Goal: Task Accomplishment & Management: Manage account settings

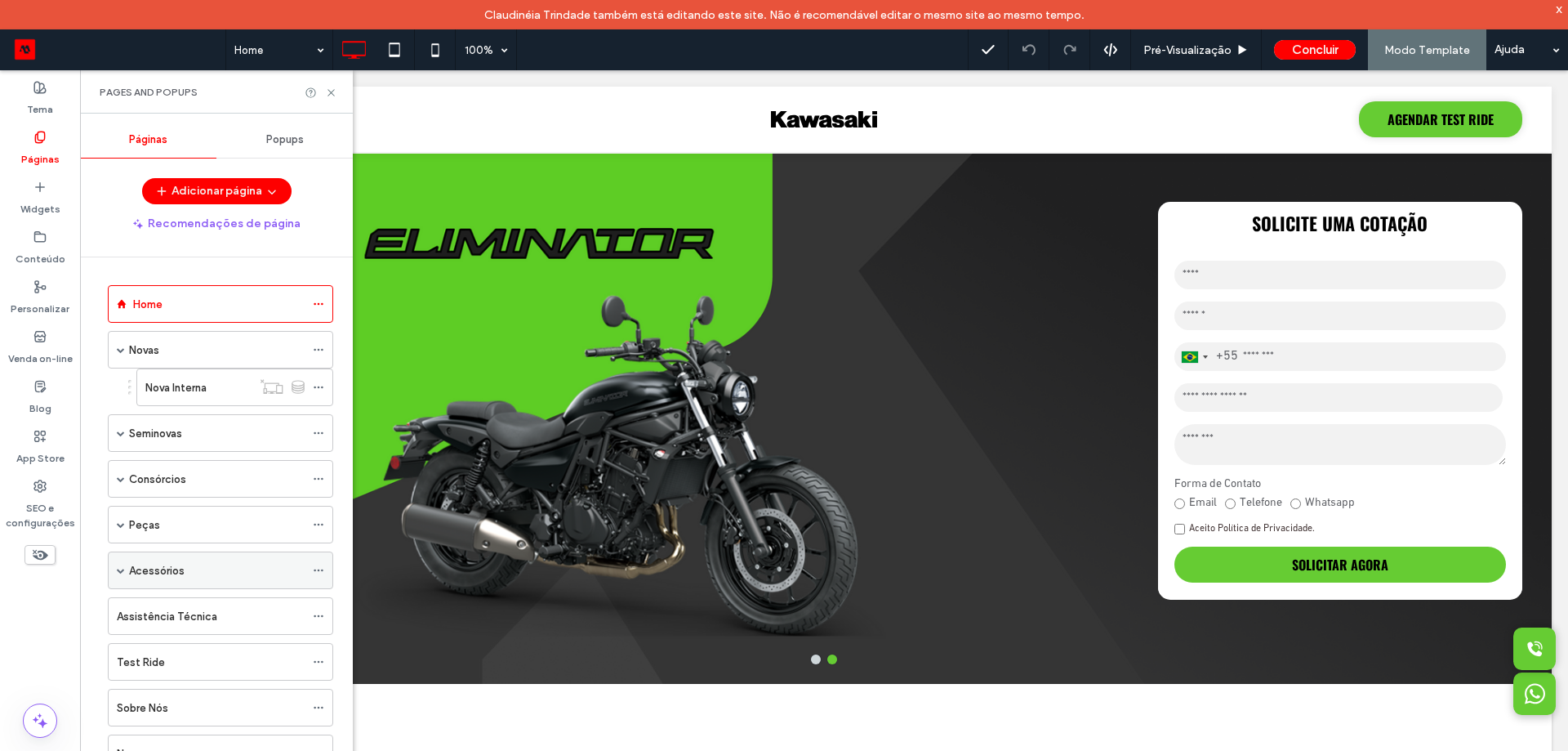
click at [135, 577] on label "Acessórios" at bounding box center [157, 570] width 56 height 29
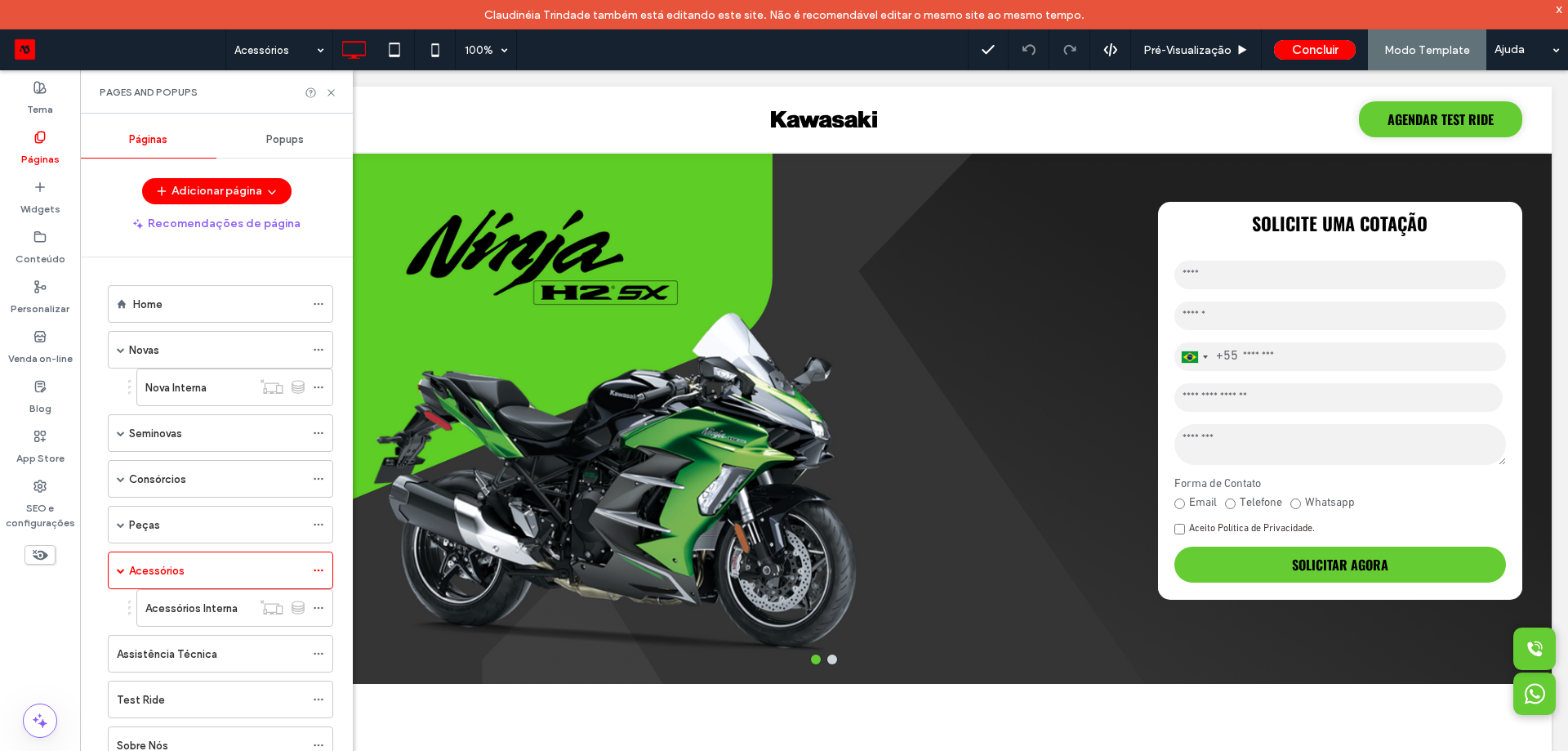
click at [172, 609] on div at bounding box center [784, 375] width 1568 height 751
click at [174, 615] on label "Acessórios Interna" at bounding box center [191, 608] width 92 height 29
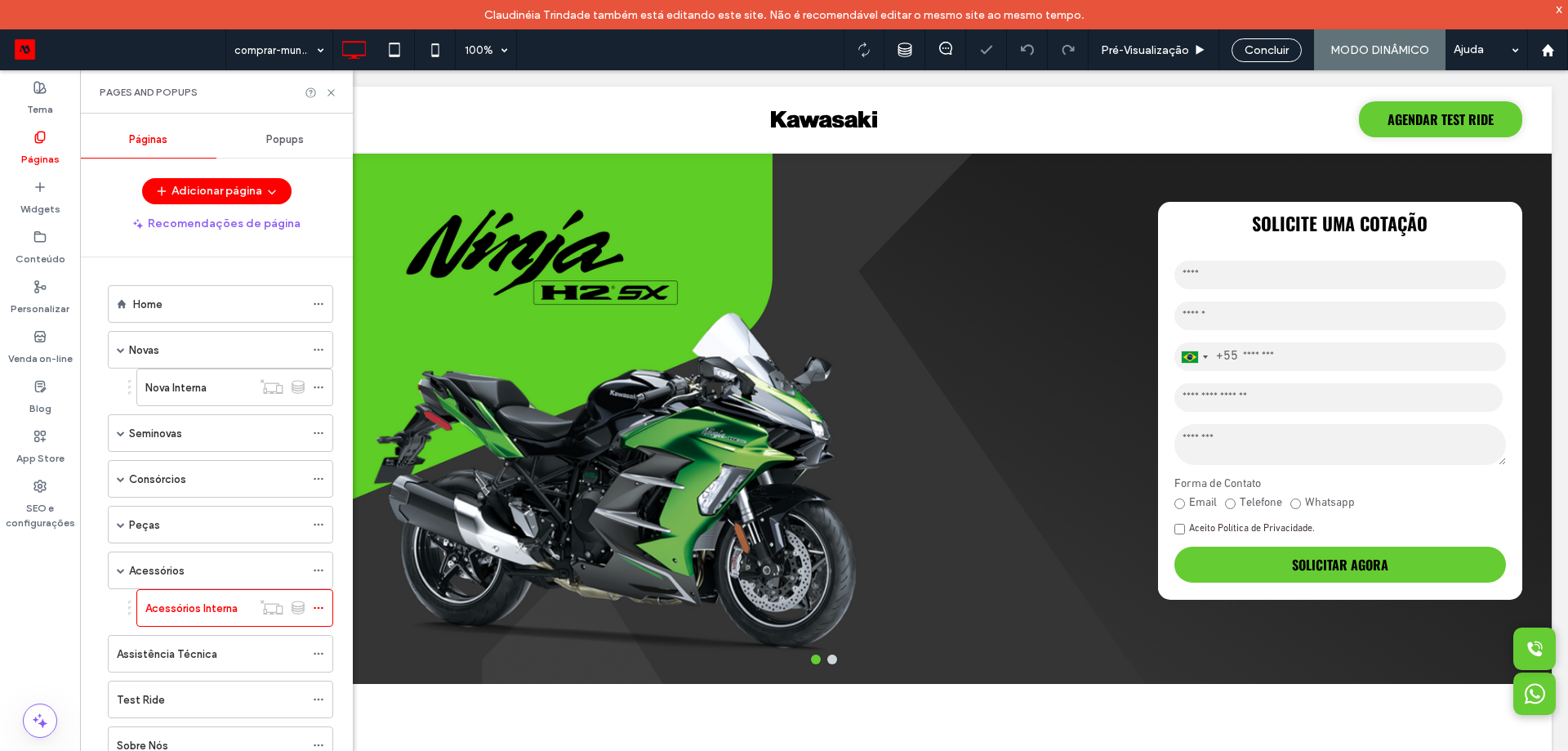
click at [167, 611] on div at bounding box center [784, 375] width 1568 height 751
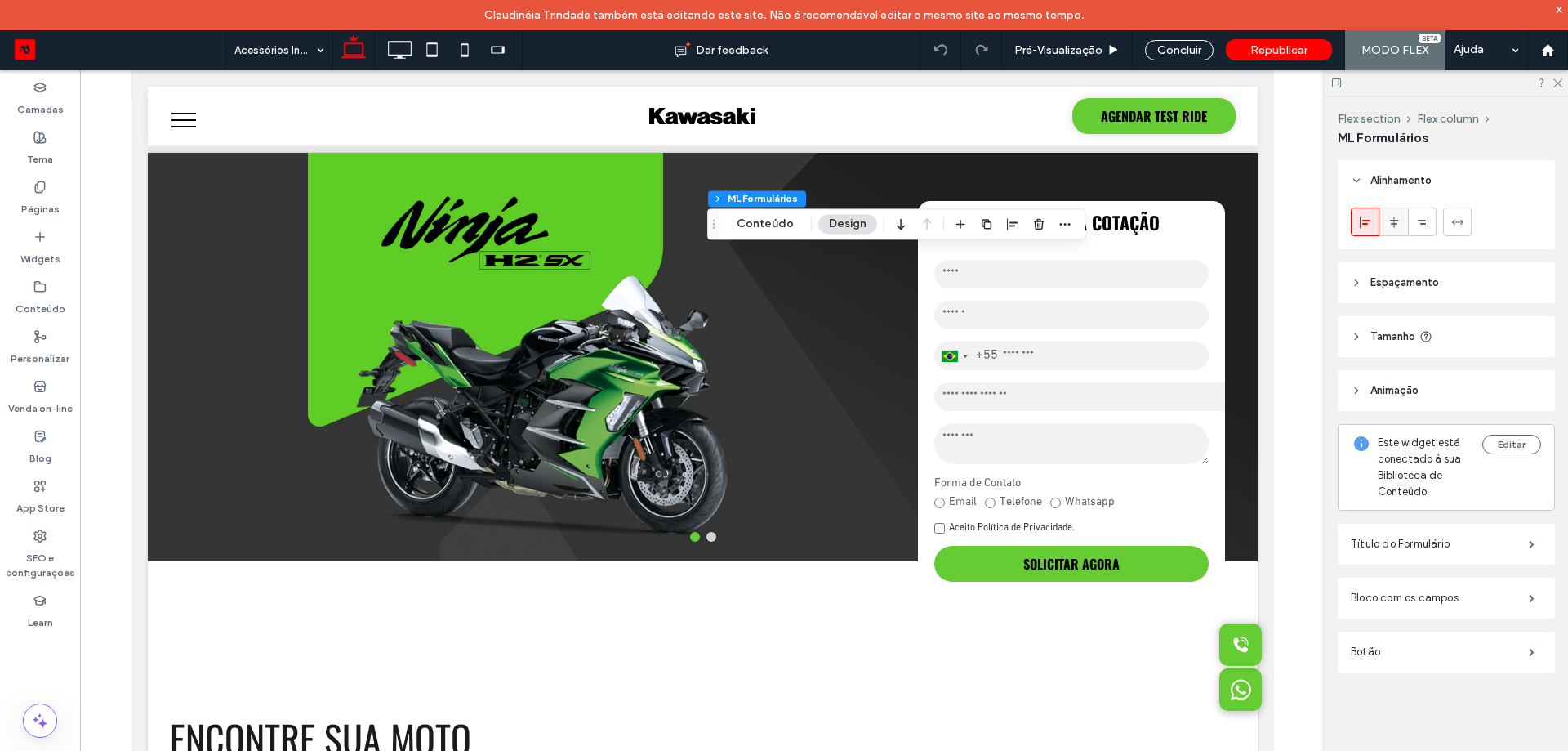
click at [1397, 227] on icon at bounding box center [1394, 222] width 13 height 13
click at [1300, 51] on span "Republicar" at bounding box center [1279, 50] width 58 height 14
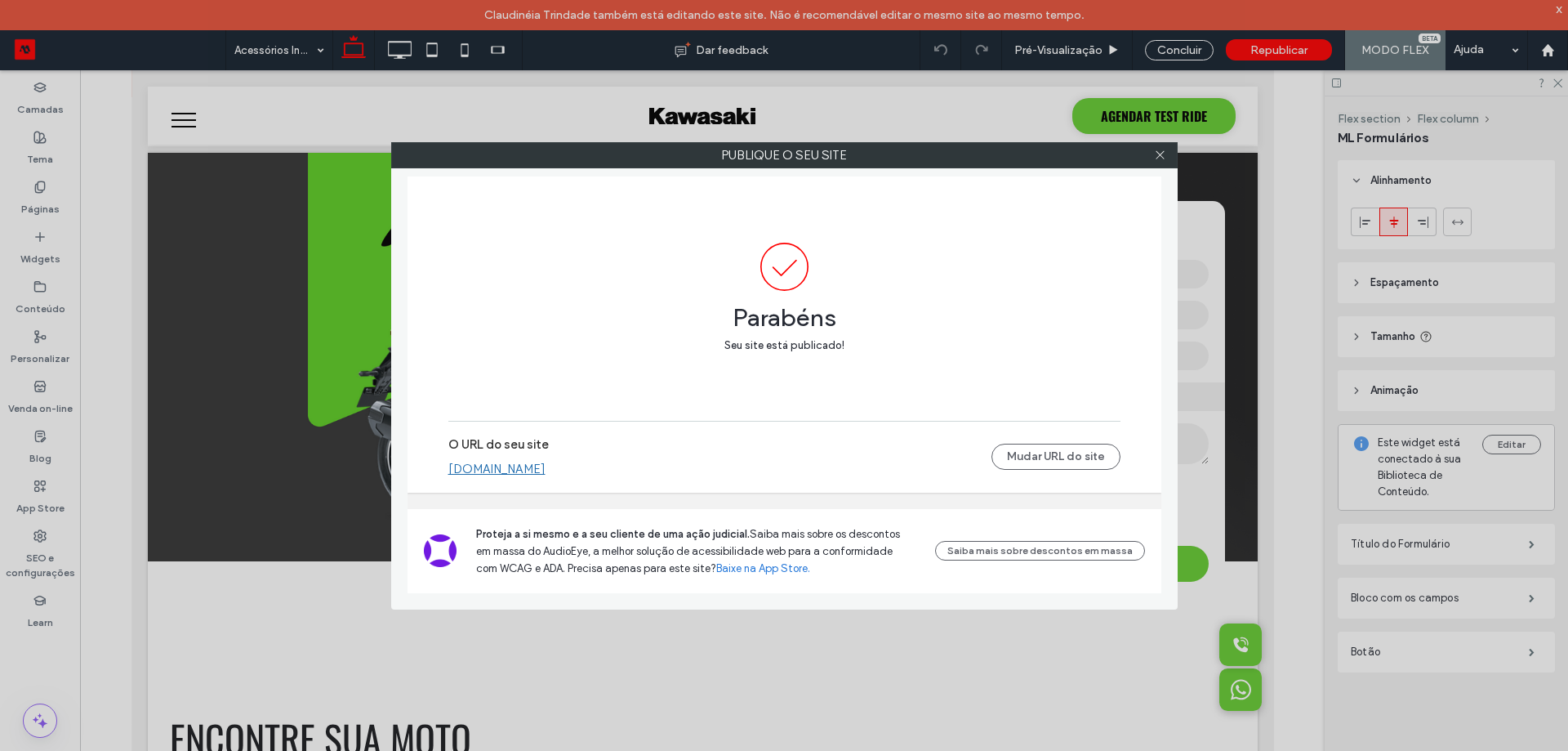
click at [1168, 157] on div at bounding box center [1160, 155] width 24 height 24
click at [1162, 158] on icon at bounding box center [1159, 154] width 12 height 12
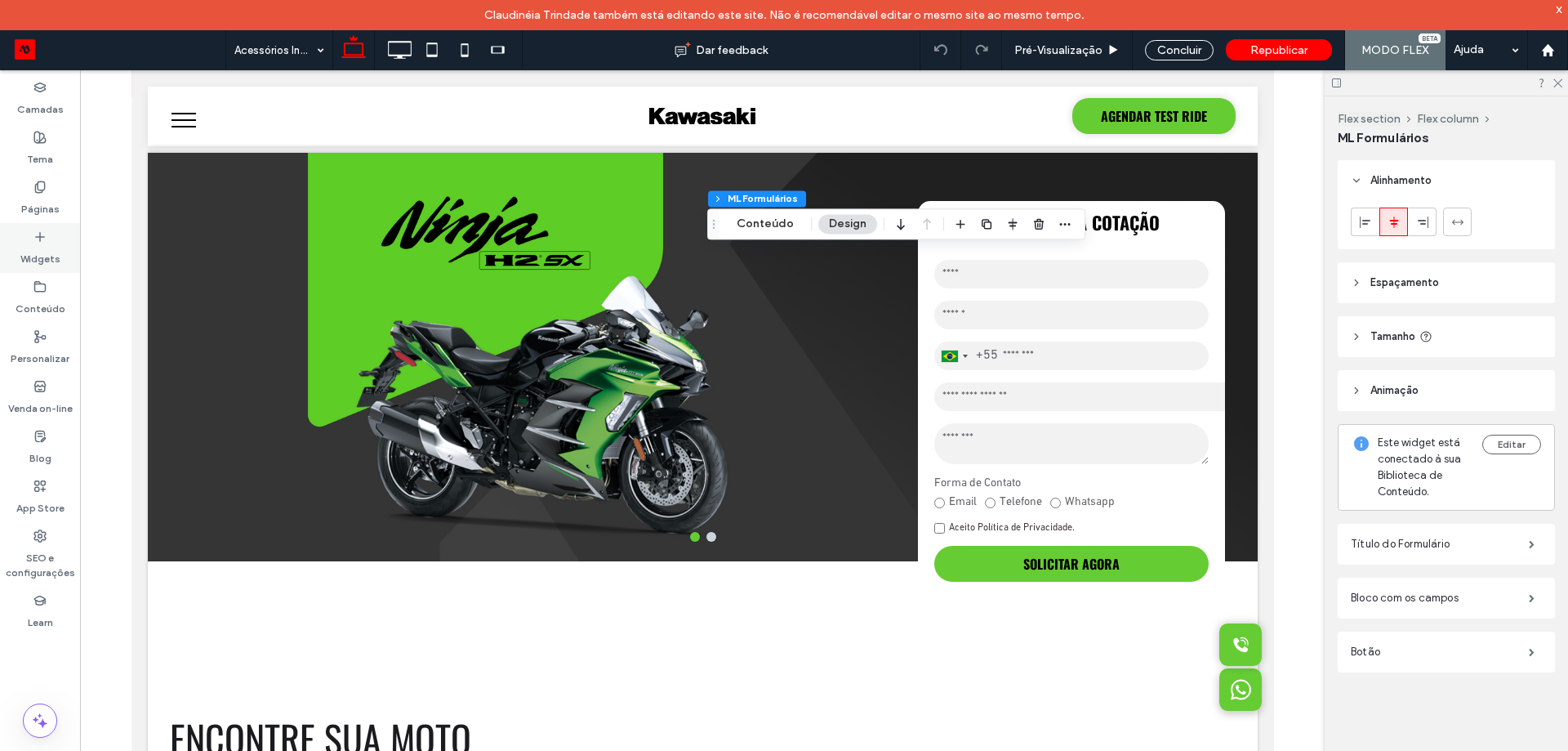
click at [39, 214] on label "Páginas" at bounding box center [40, 205] width 38 height 23
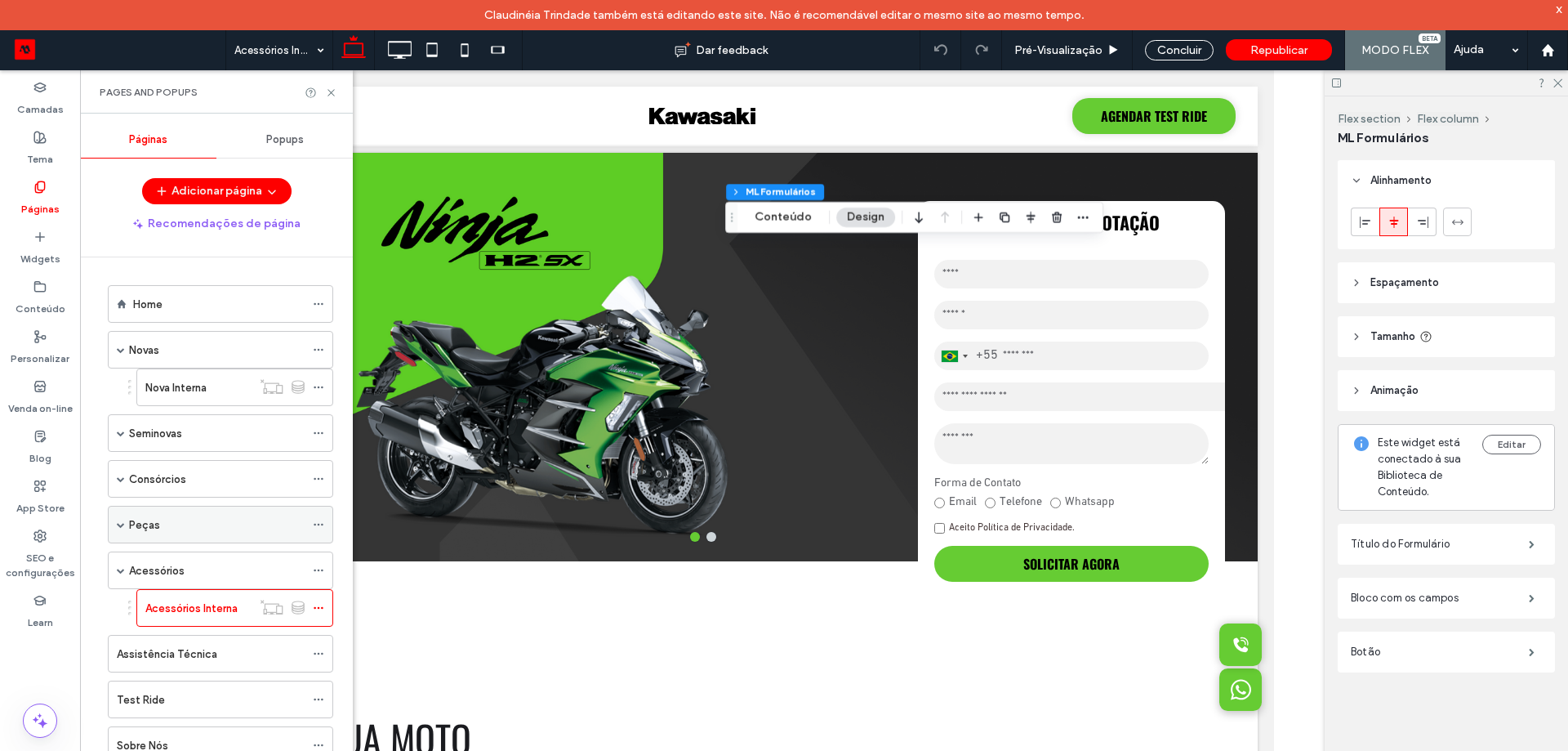
click at [143, 527] on label "Peças" at bounding box center [144, 524] width 31 height 29
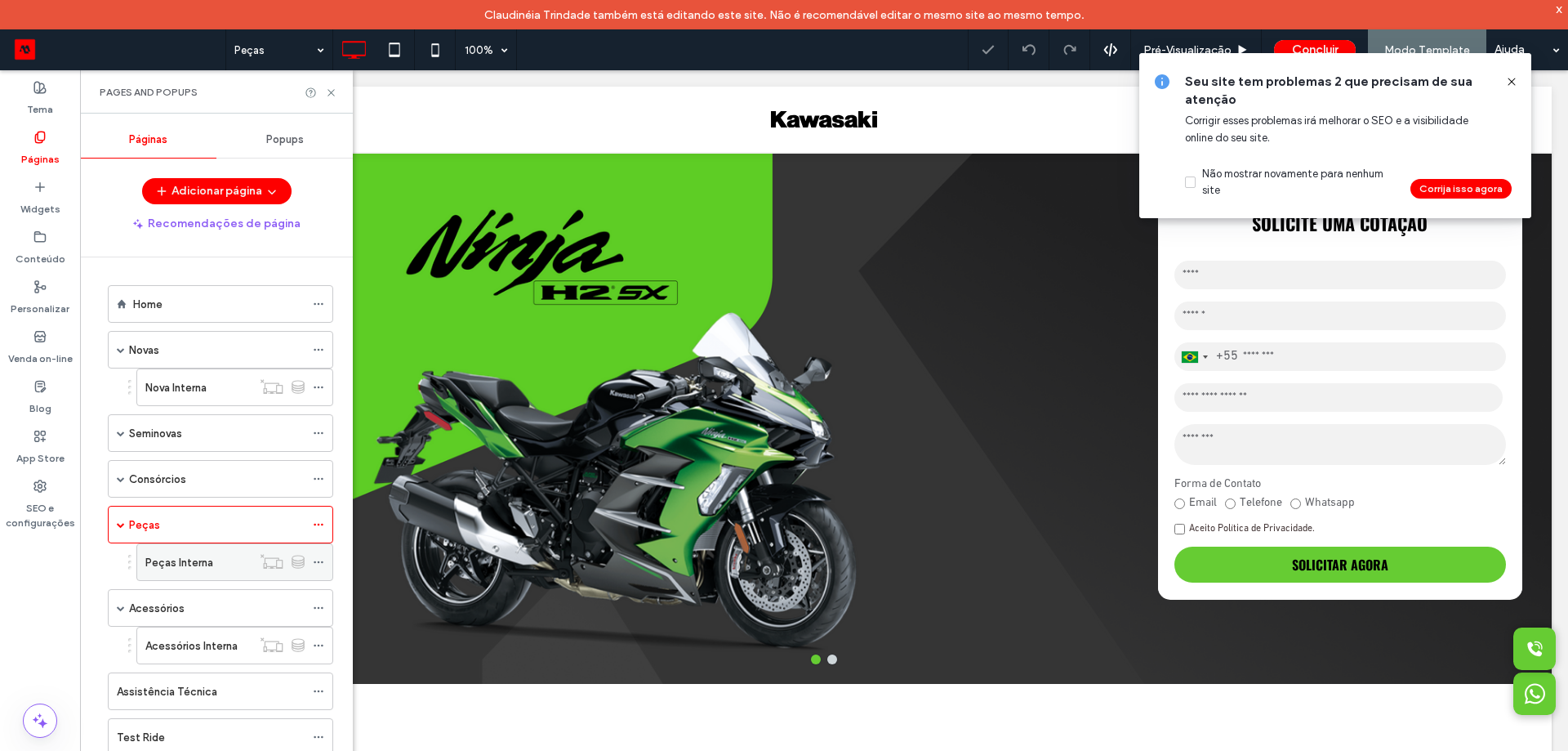
click at [186, 563] on label "Peças Interna" at bounding box center [179, 562] width 68 height 29
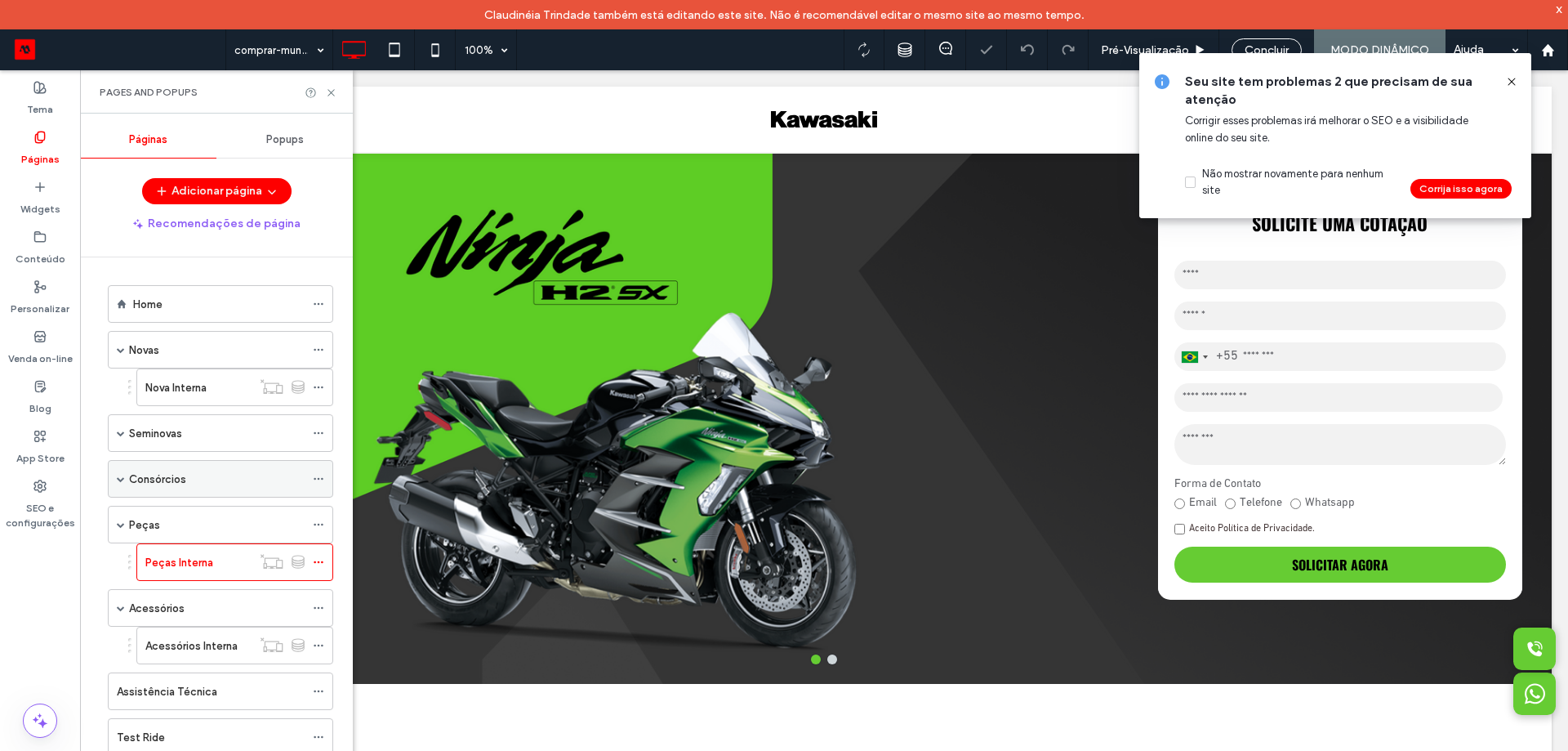
click at [179, 473] on label "Consórcios" at bounding box center [158, 479] width 58 height 29
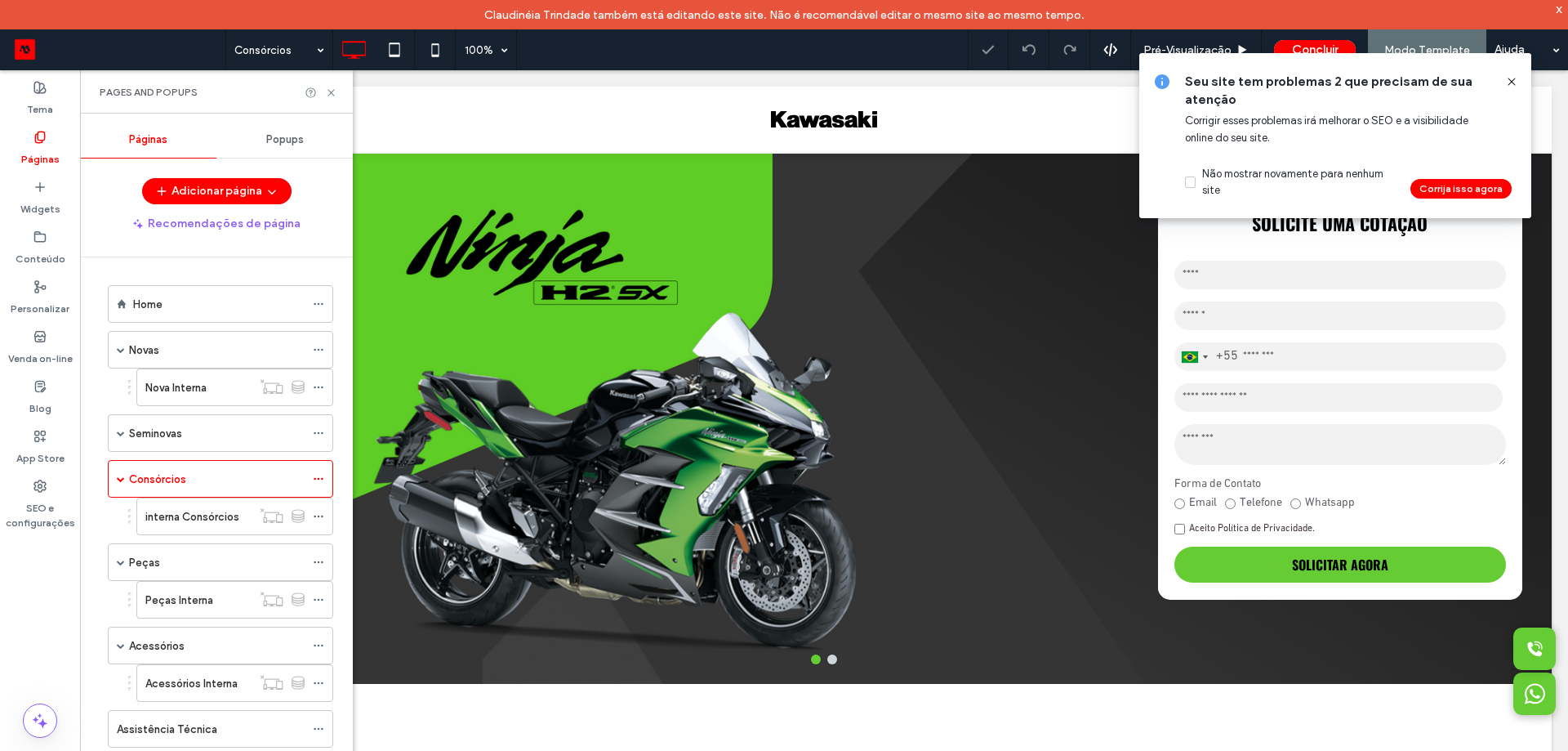
click at [202, 531] on div at bounding box center [784, 375] width 1568 height 751
click at [194, 511] on div at bounding box center [784, 375] width 1568 height 751
click at [194, 513] on label "interna Consórcios" at bounding box center [192, 516] width 94 height 29
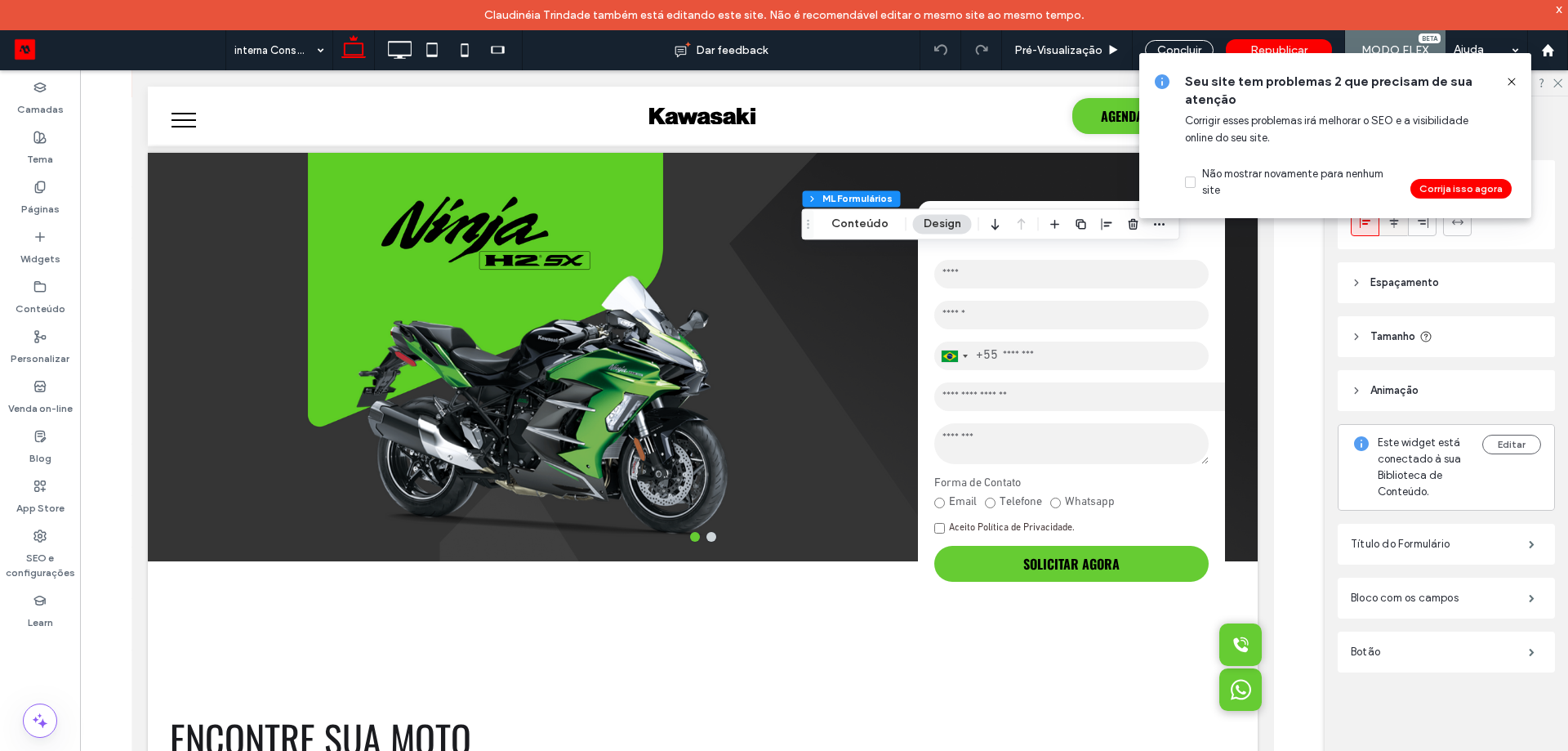
click at [1398, 232] on span at bounding box center [1394, 221] width 13 height 27
click at [1509, 78] on icon at bounding box center [1511, 82] width 13 height 13
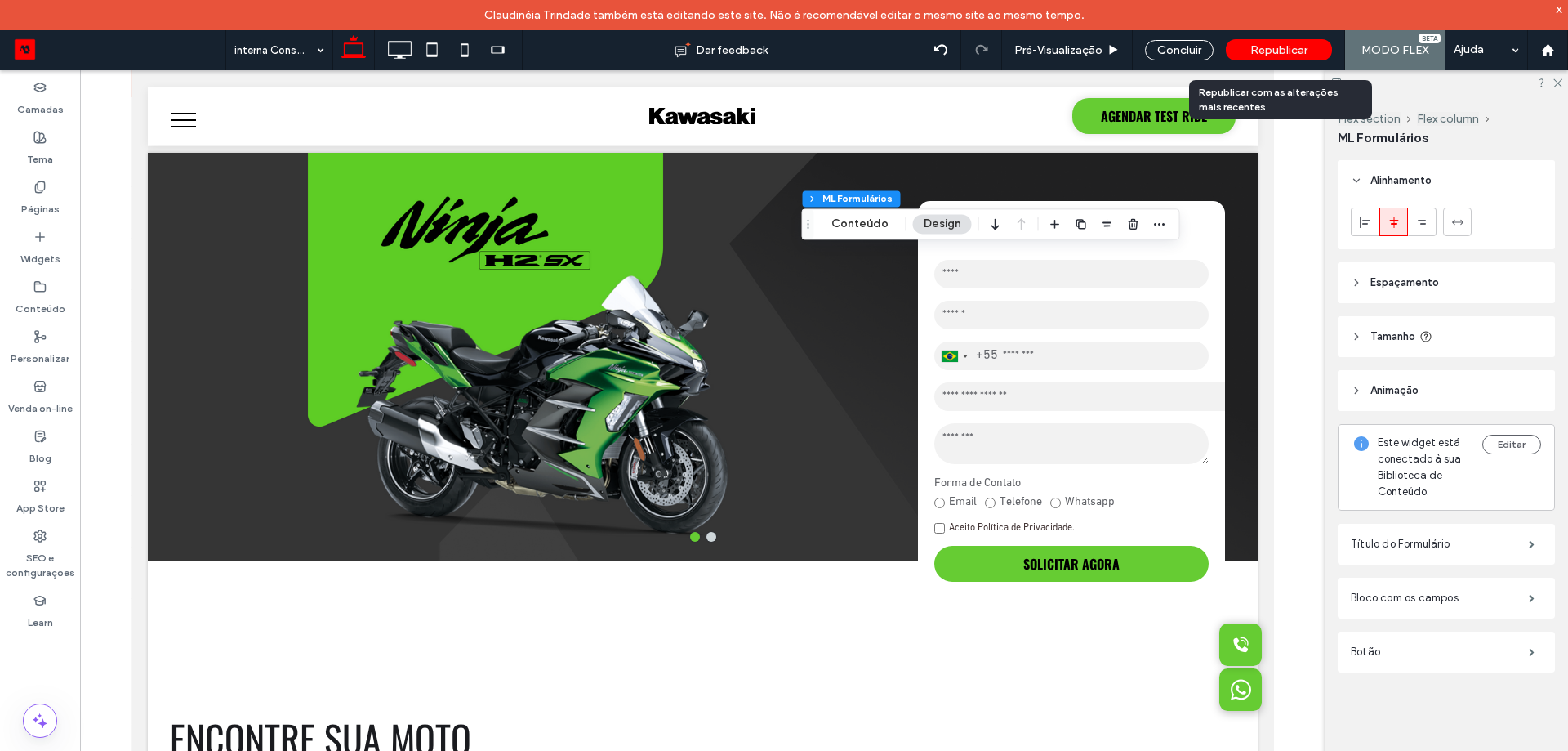
click at [1305, 49] on span "Republicar" at bounding box center [1279, 50] width 58 height 14
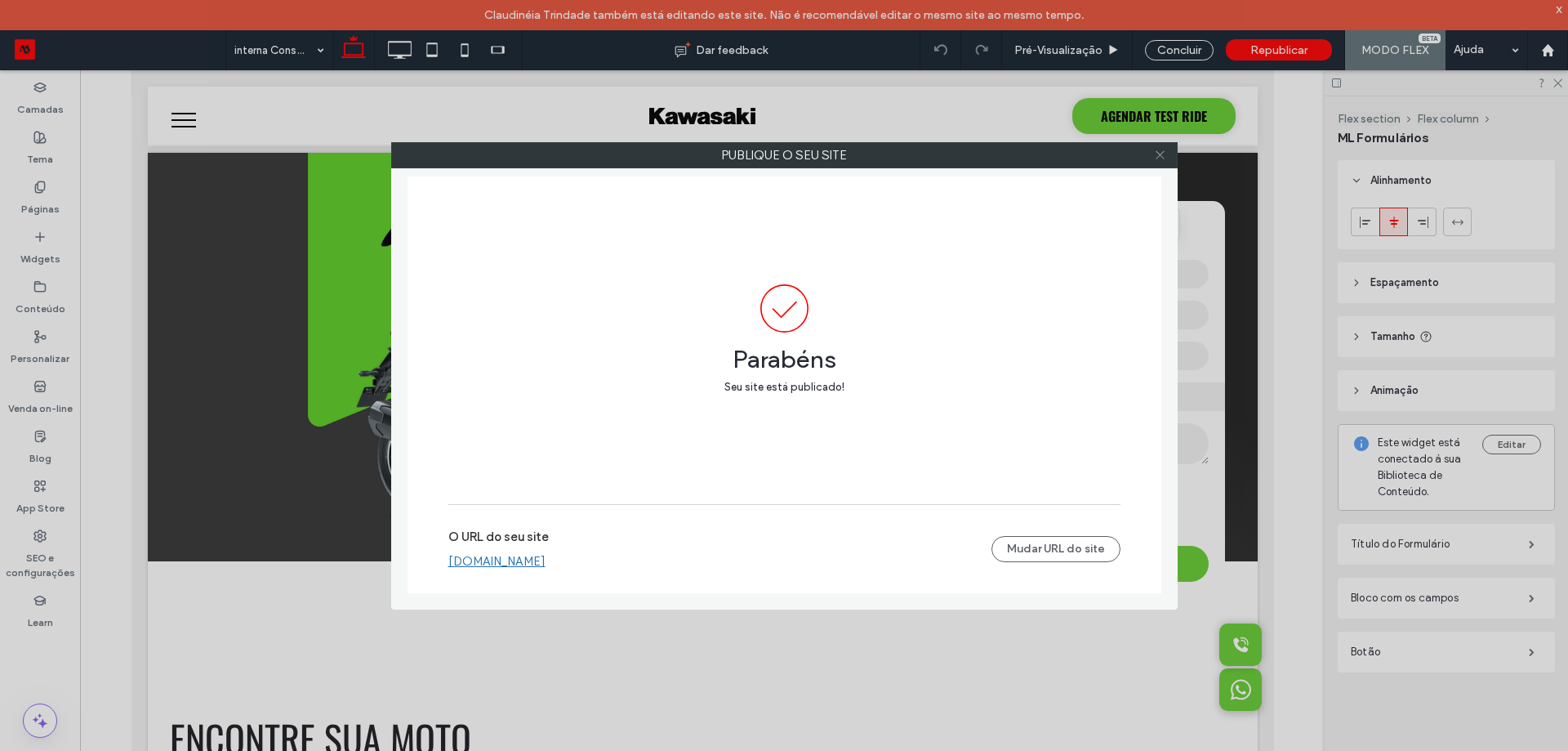
click at [1155, 162] on span at bounding box center [1159, 155] width 12 height 24
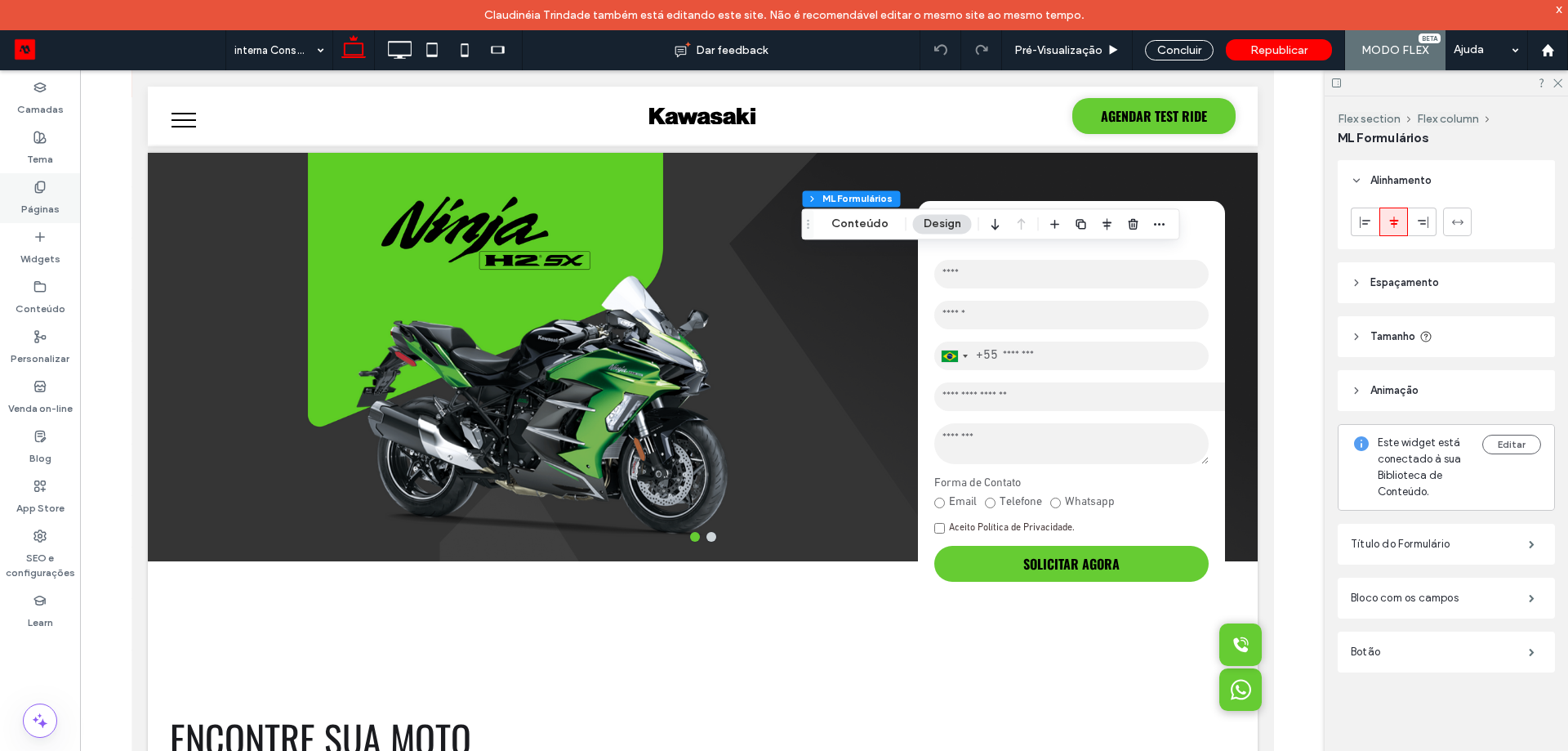
click at [27, 201] on label "Páginas" at bounding box center [40, 205] width 38 height 23
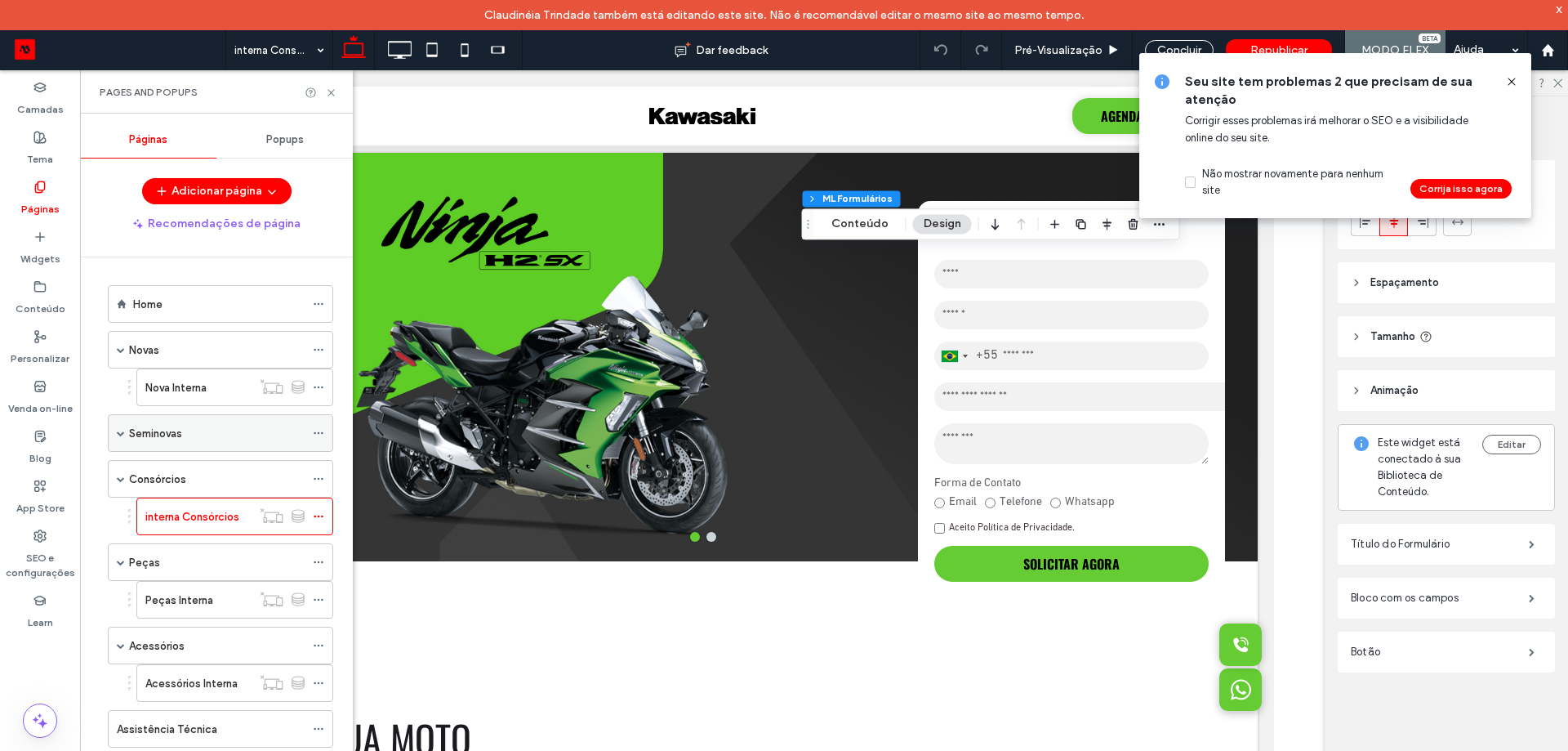
click at [122, 436] on span at bounding box center [121, 433] width 8 height 8
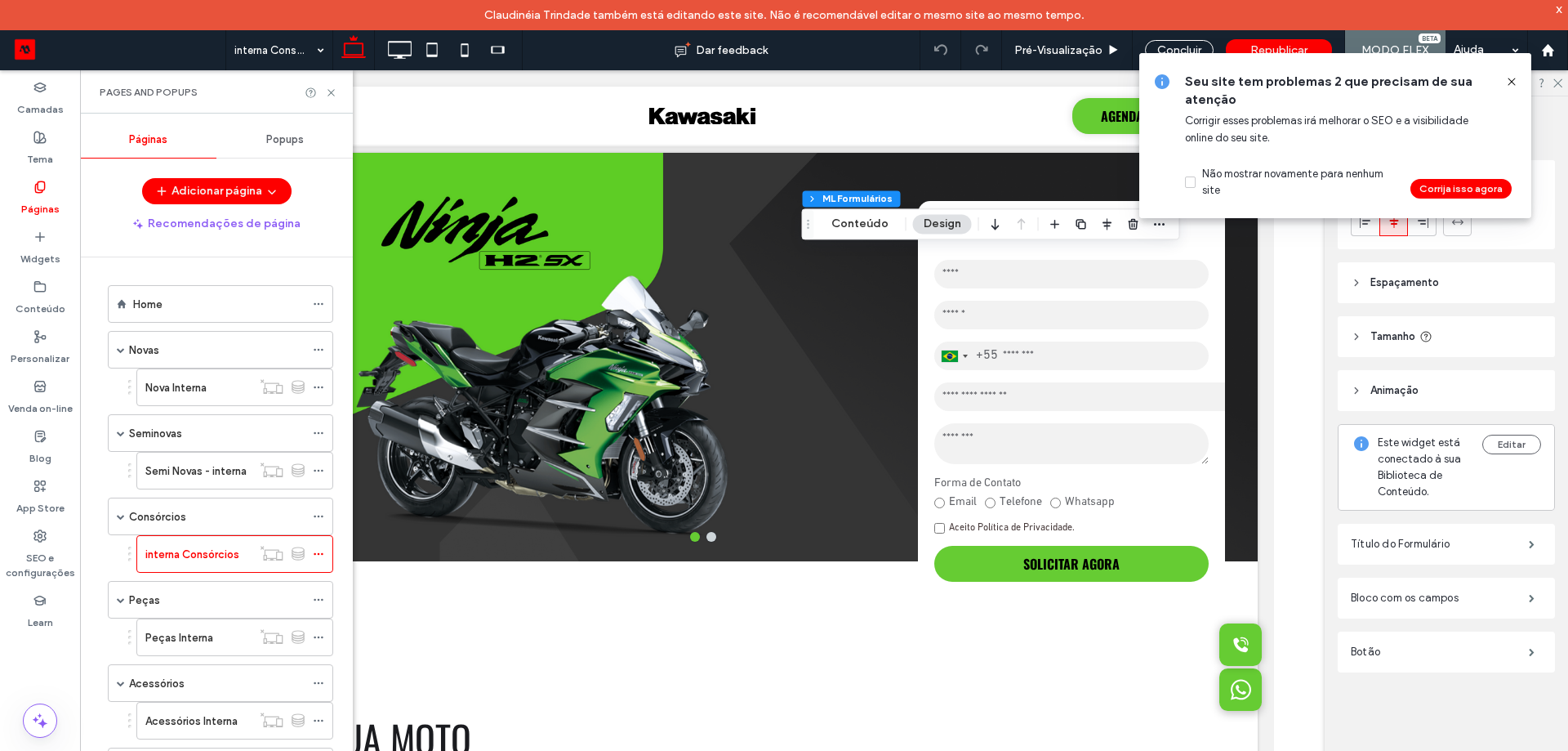
click at [194, 463] on label "Semi Novas - interna" at bounding box center [196, 471] width 101 height 29
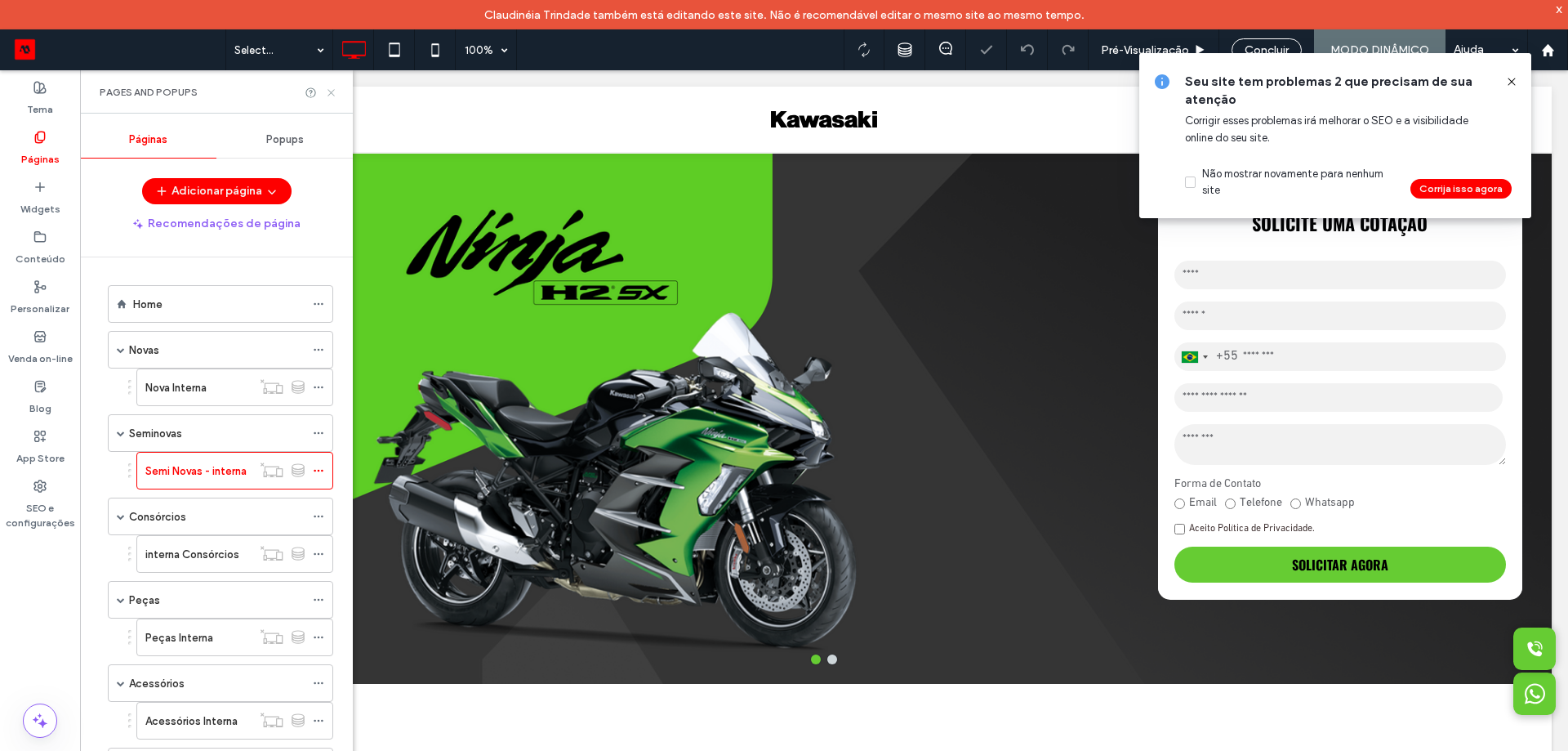
click at [328, 94] on icon at bounding box center [330, 92] width 12 height 12
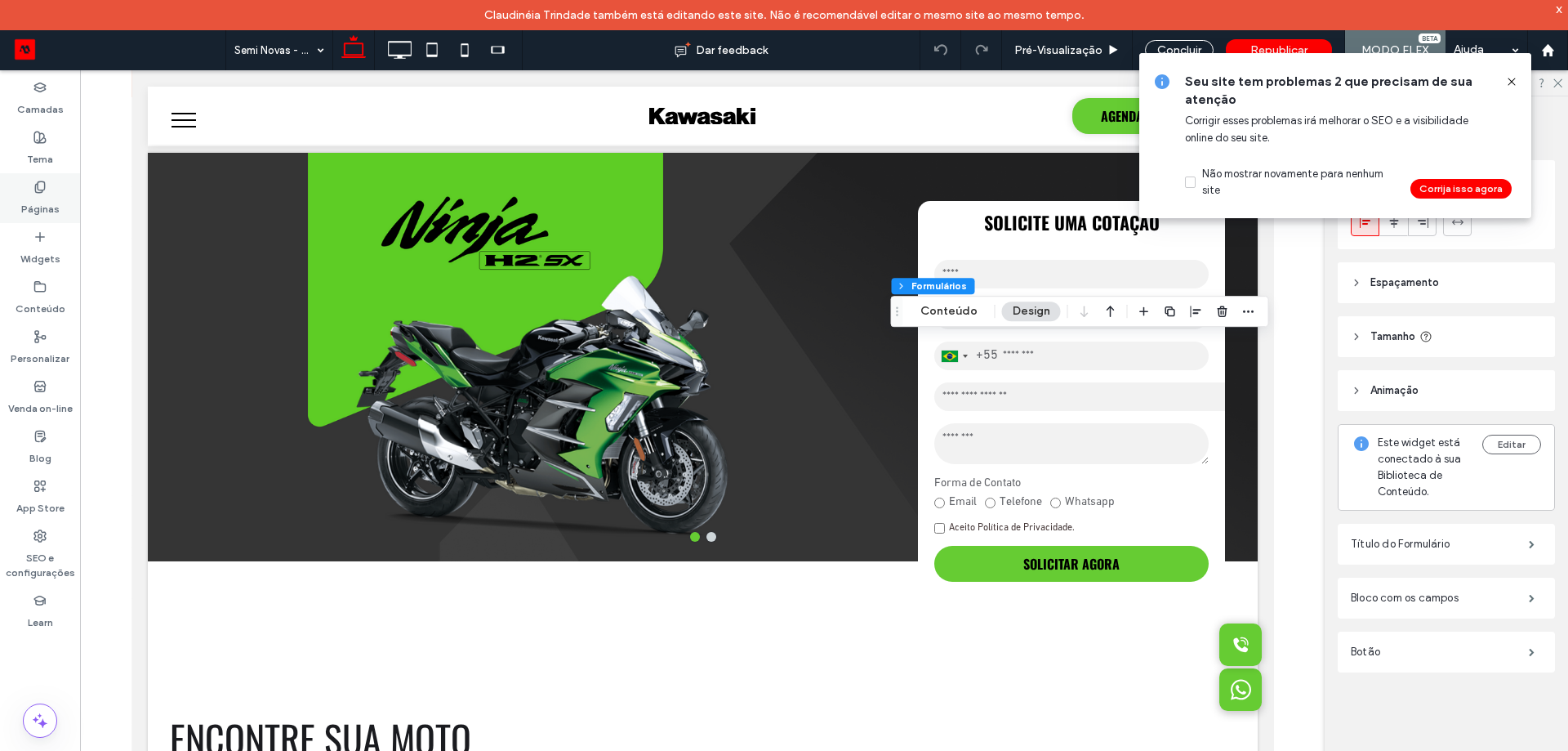
click at [47, 193] on div "Páginas" at bounding box center [40, 199] width 80 height 50
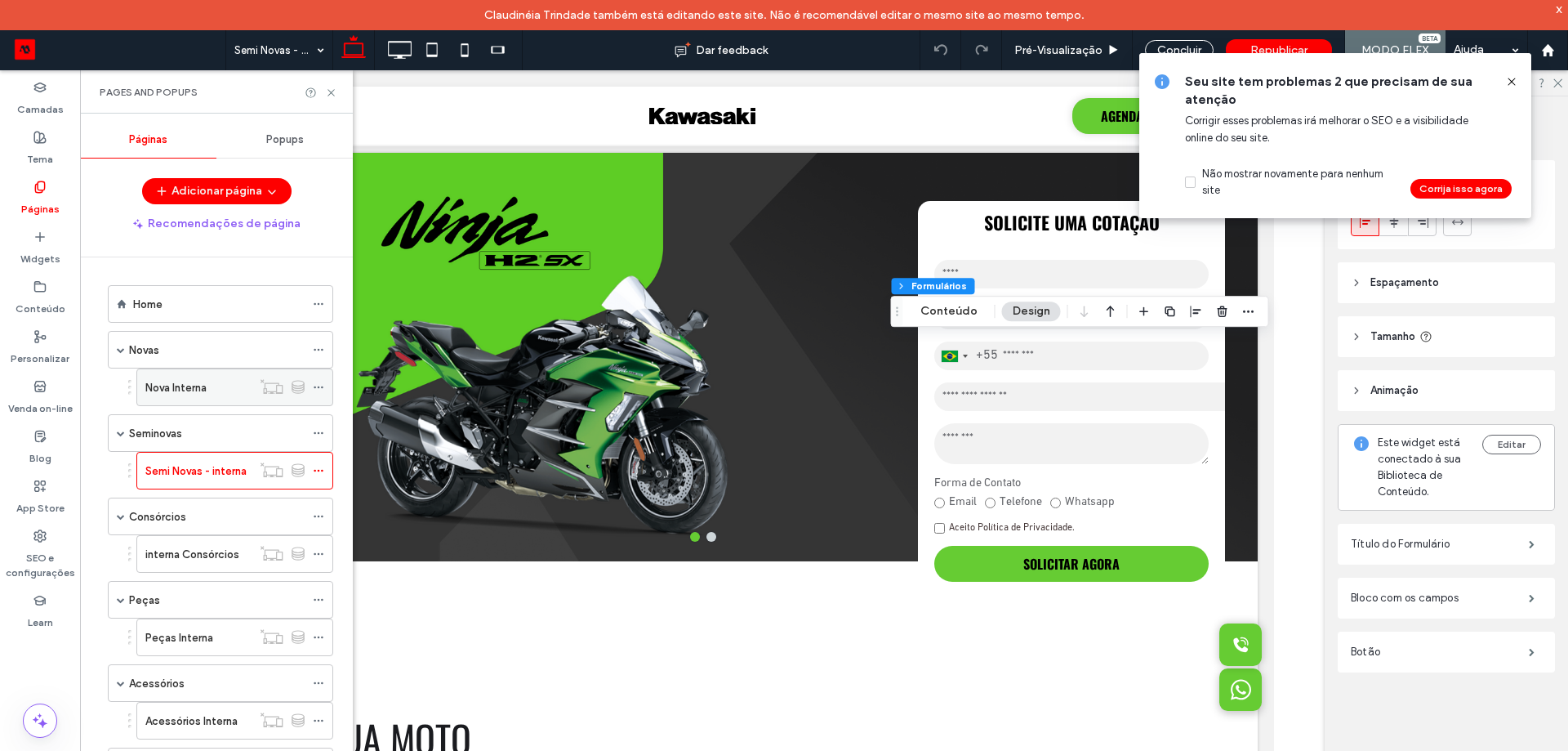
click at [197, 382] on label "Nova Interna" at bounding box center [176, 387] width 61 height 29
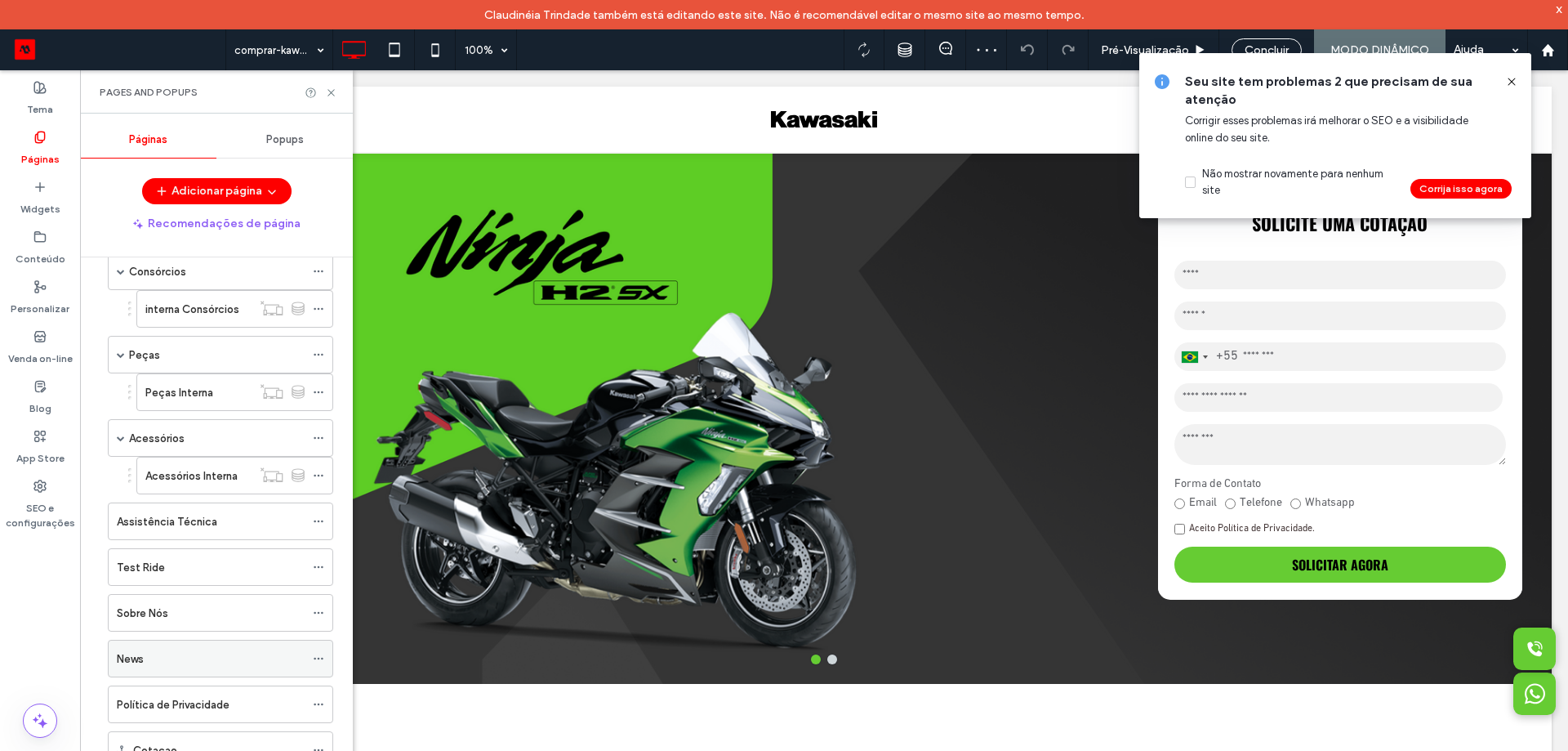
scroll to position [358, 0]
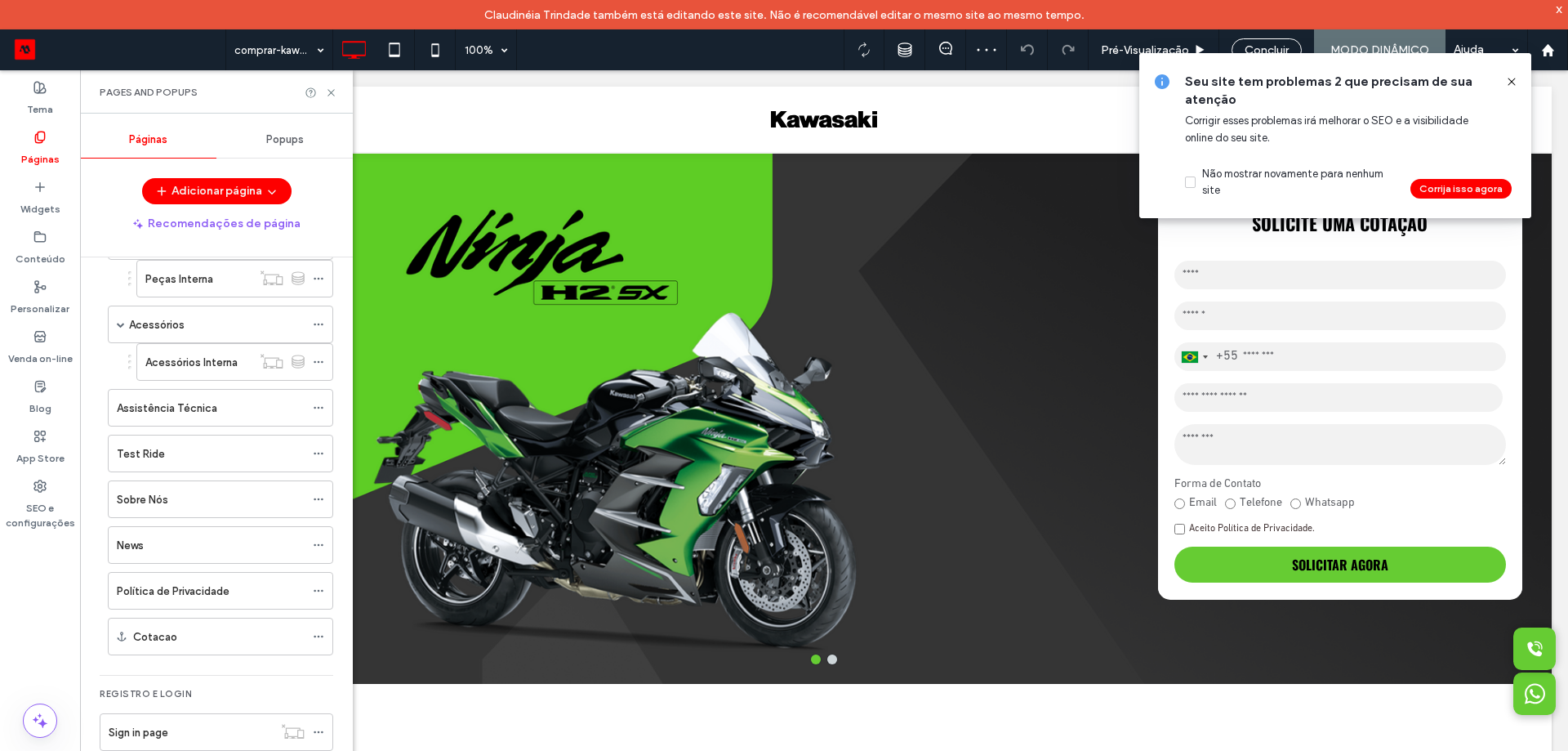
click at [1507, 85] on icon at bounding box center [1511, 82] width 13 height 13
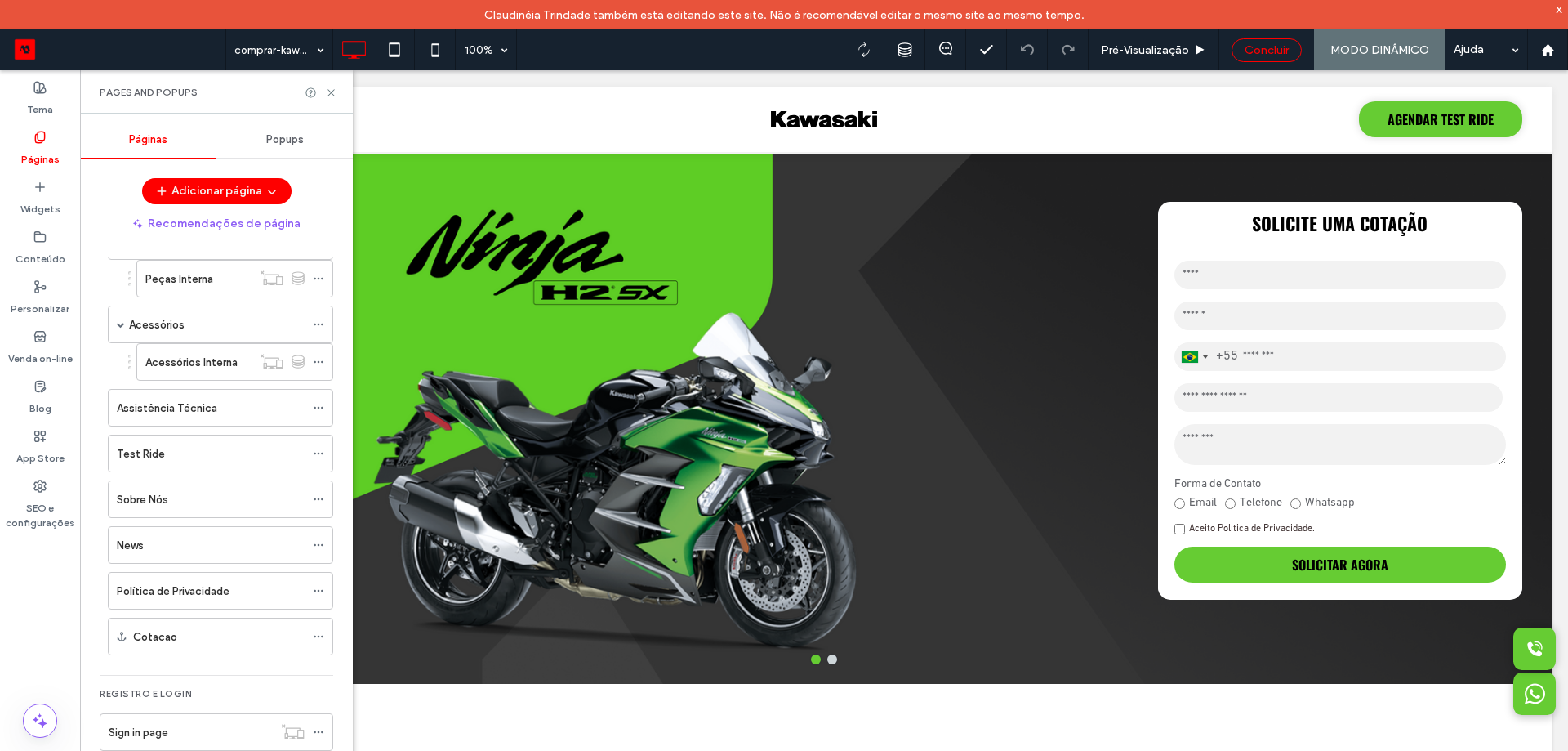
click at [1265, 51] on span "Concluir" at bounding box center [1266, 50] width 45 height 14
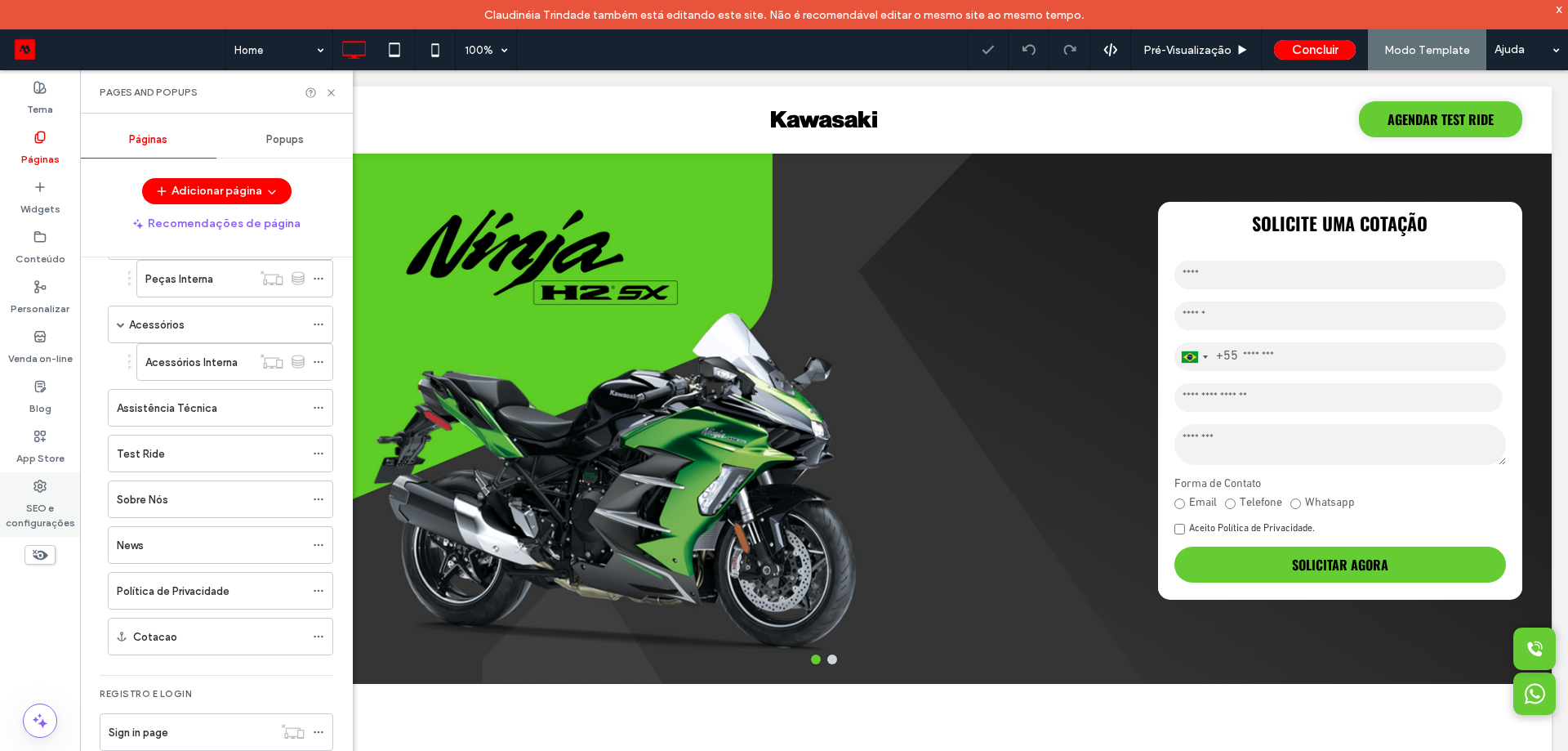
click at [39, 493] on div "SEO e configurações" at bounding box center [40, 505] width 80 height 65
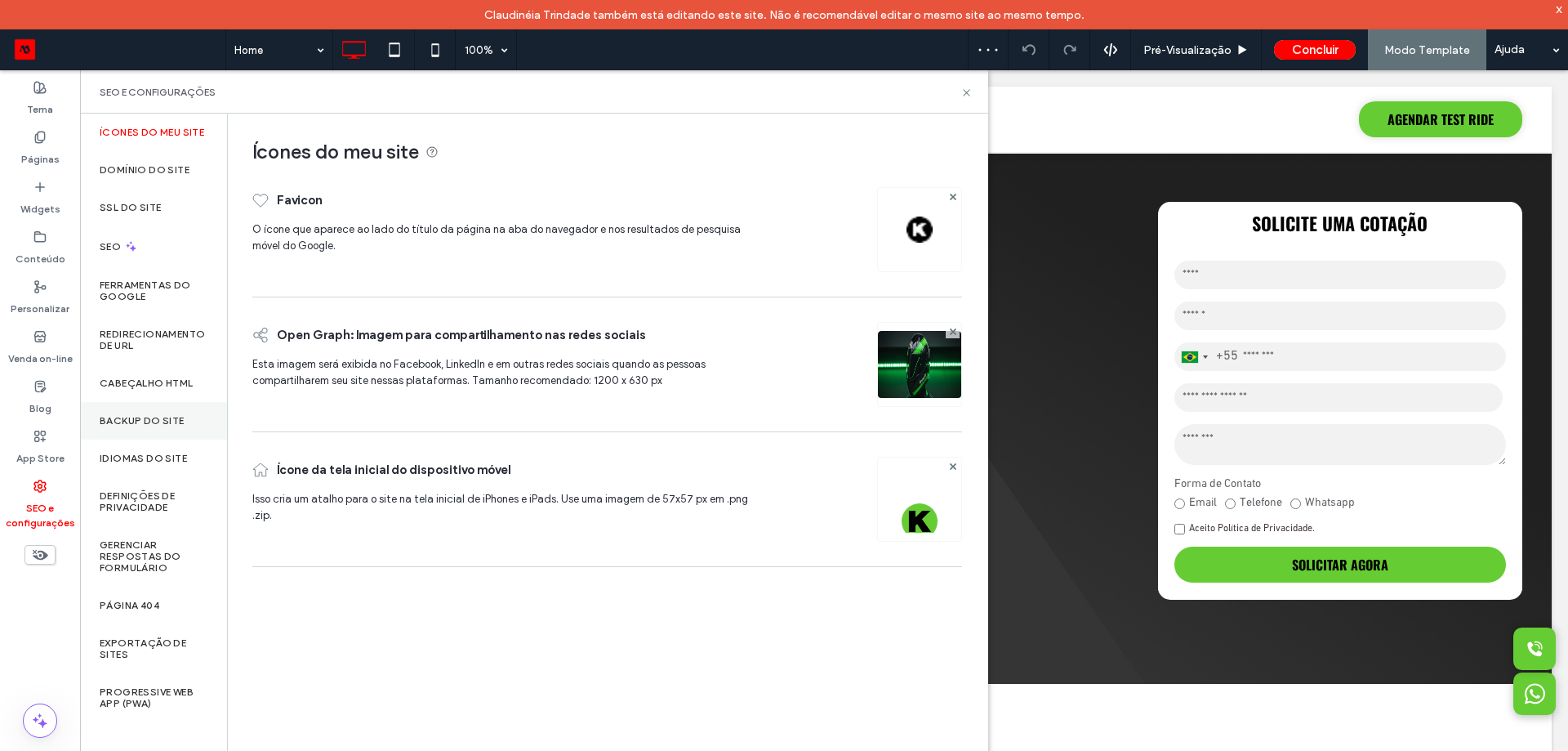
drag, startPoint x: 141, startPoint y: 439, endPoint x: 142, endPoint y: 416, distance: 23.0
click at [139, 439] on div "Backup do Site" at bounding box center [153, 421] width 147 height 37
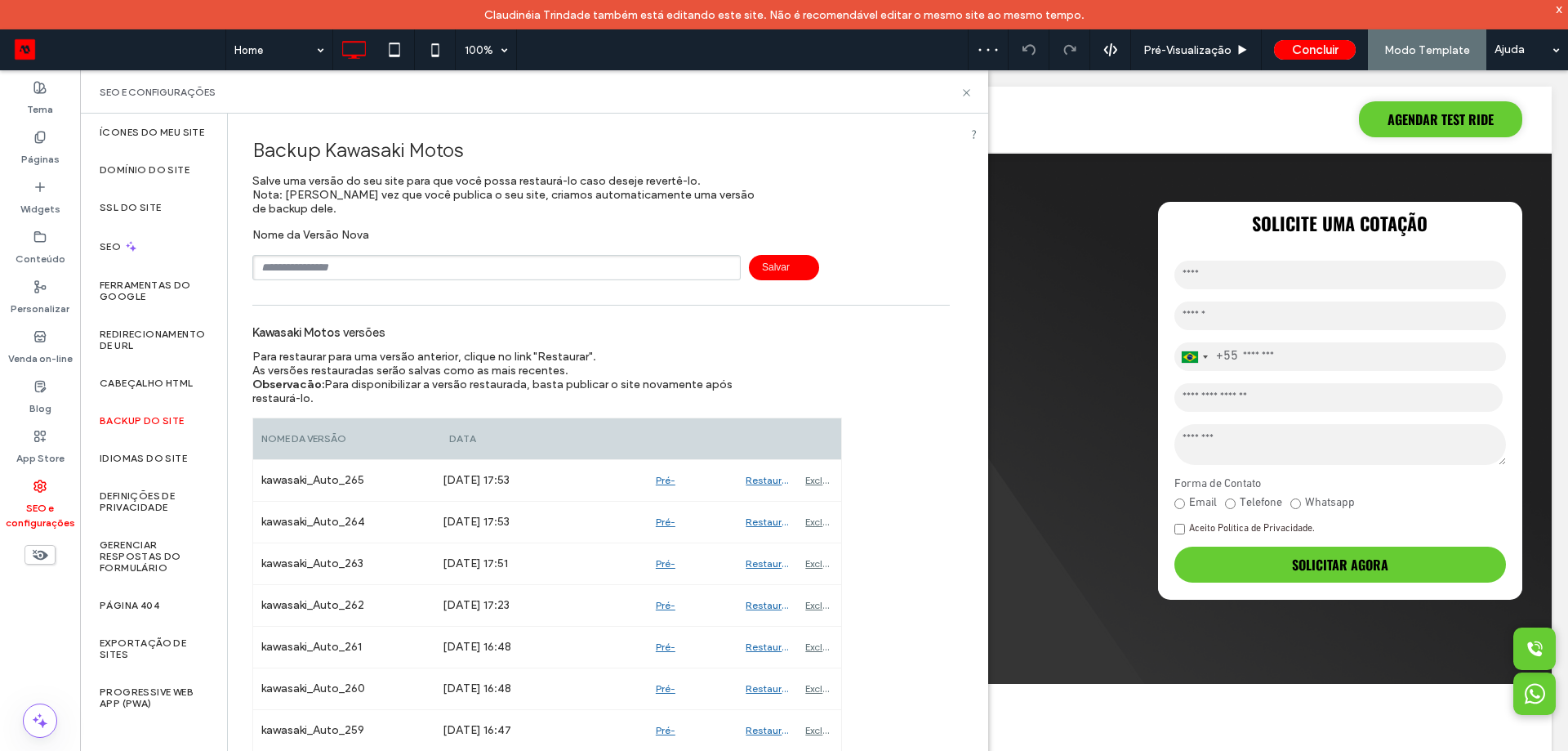
click at [296, 278] on input "text" at bounding box center [496, 267] width 488 height 25
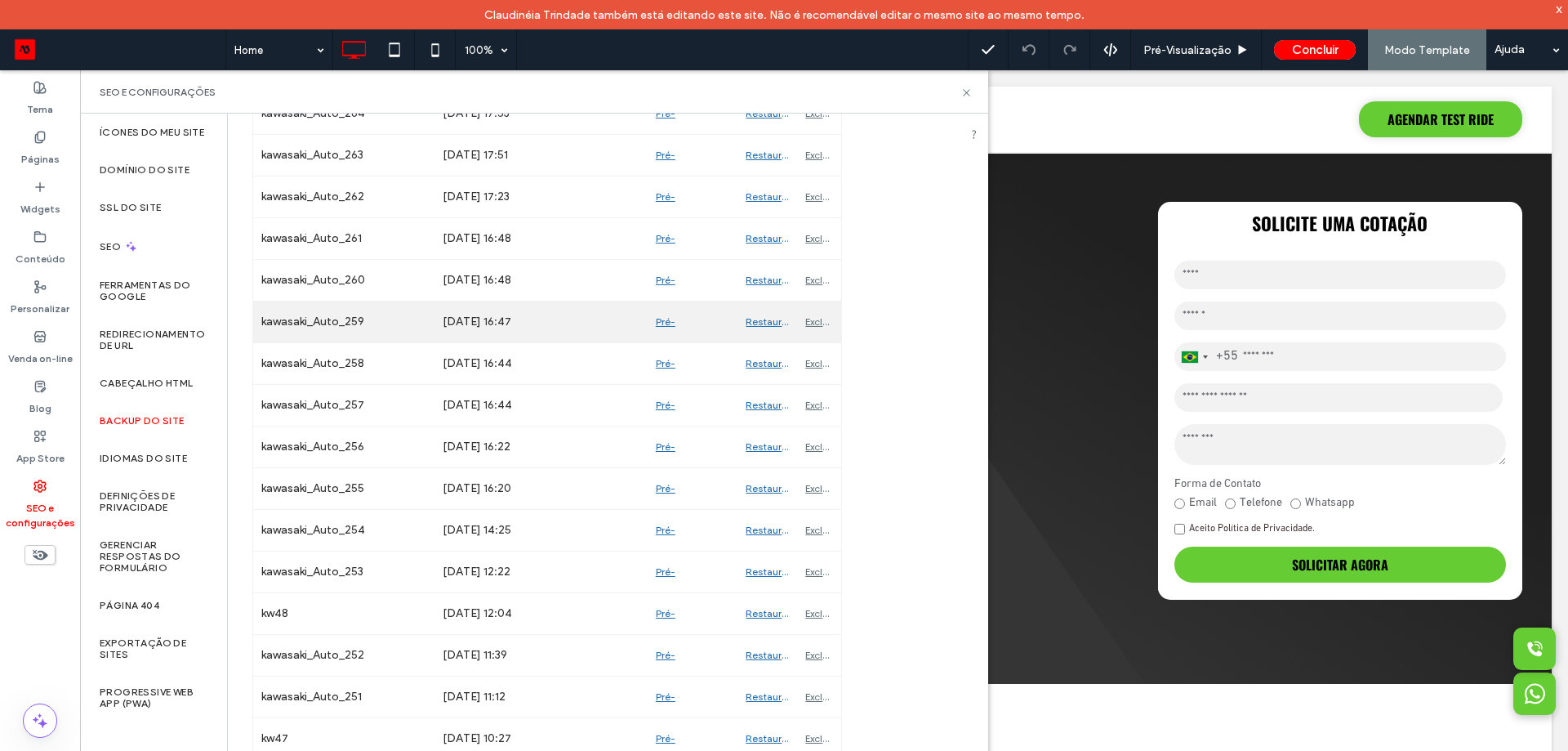
scroll to position [147, 0]
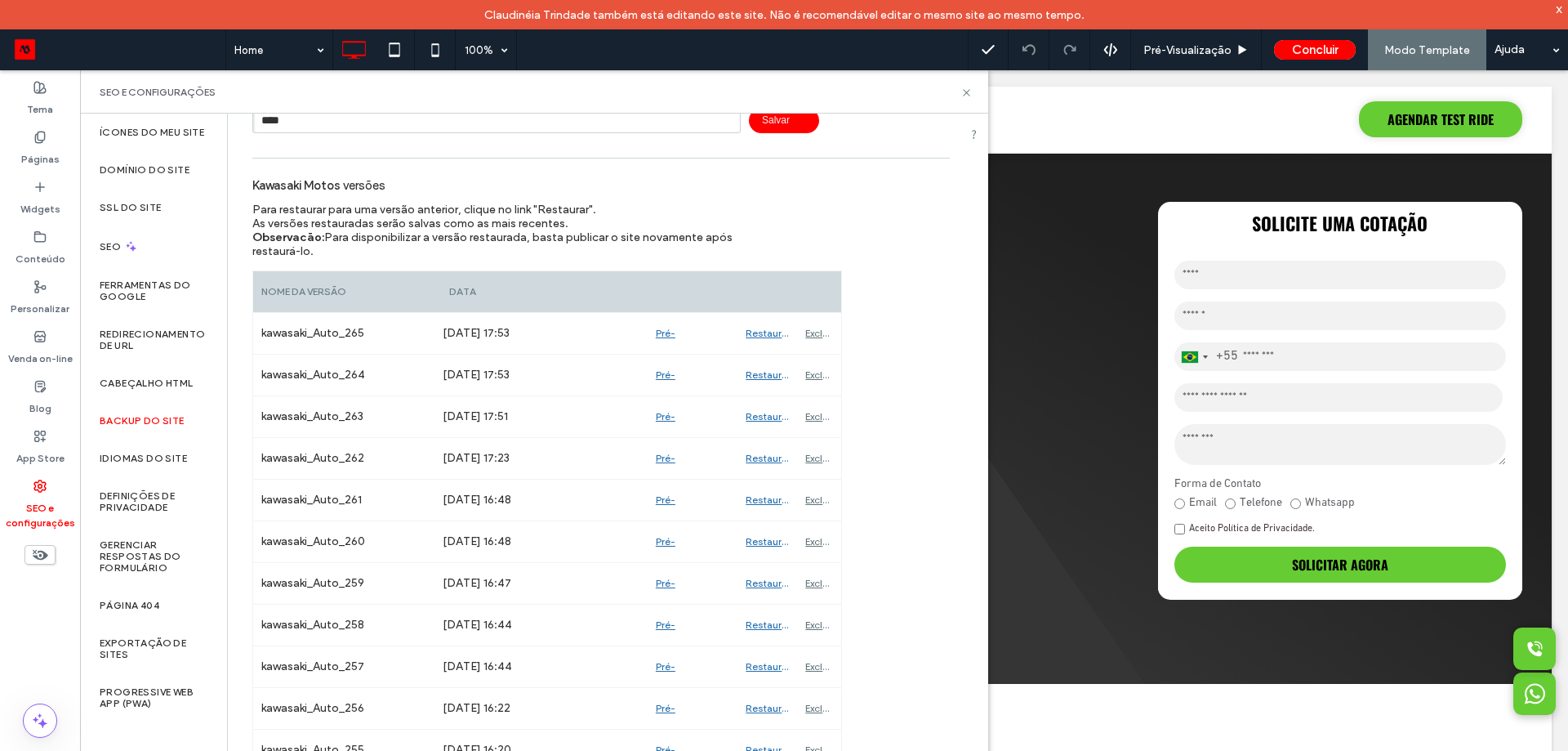
type input "****"
click at [794, 133] on span "Salvar" at bounding box center [784, 120] width 71 height 25
click at [966, 92] on use at bounding box center [965, 92] width 6 height 6
